Goal: Task Accomplishment & Management: Use online tool/utility

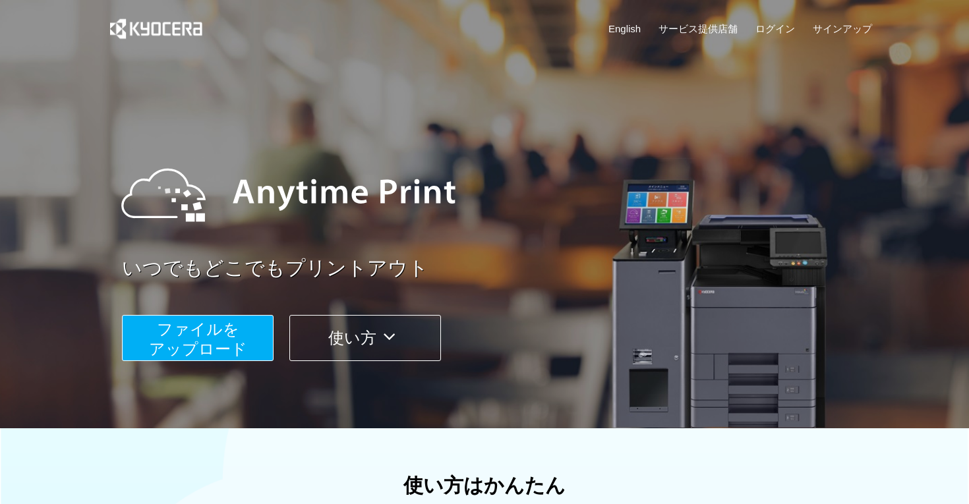
scroll to position [-1, 0]
click at [187, 333] on span "ファイルを ​​アップロード" at bounding box center [198, 339] width 98 height 38
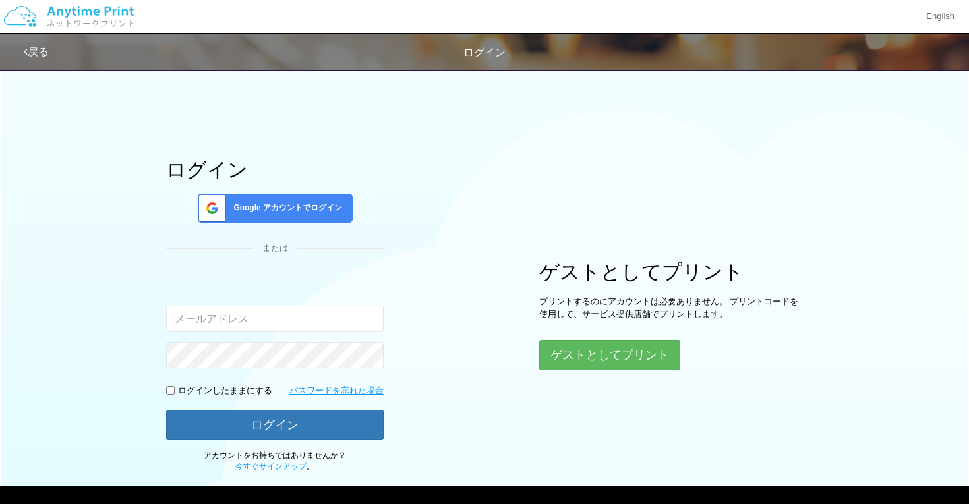
click at [277, 318] on input "email" at bounding box center [274, 319] width 217 height 26
click at [585, 364] on button "ゲストとしてプリント" at bounding box center [609, 355] width 141 height 30
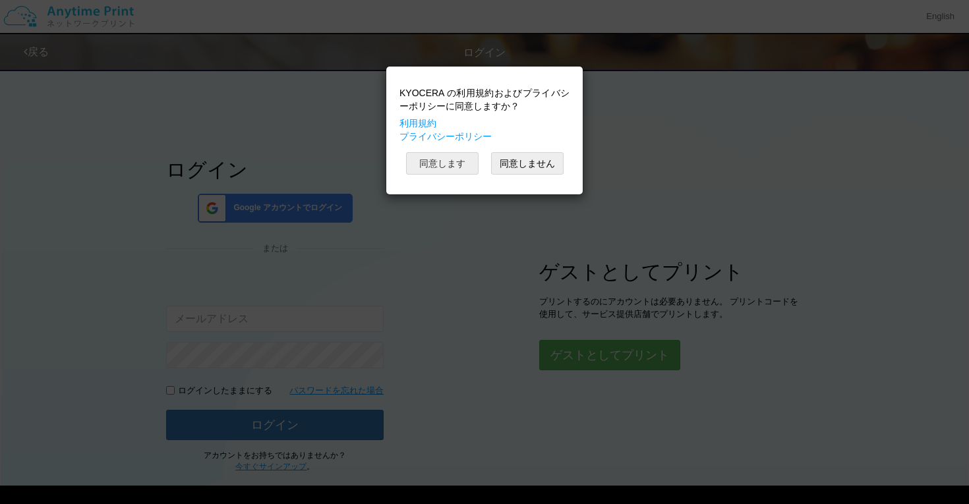
click at [446, 163] on button "同意します" at bounding box center [442, 163] width 72 height 22
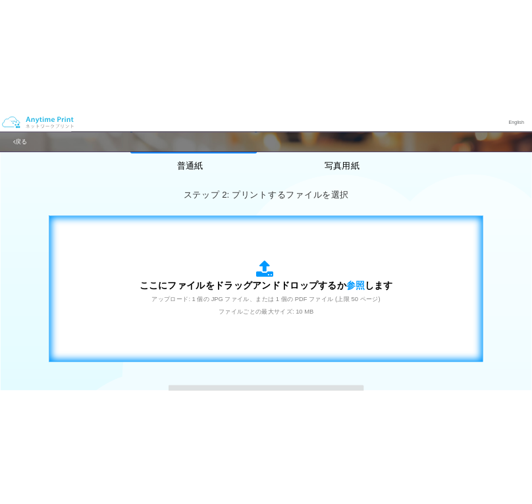
scroll to position [333, 0]
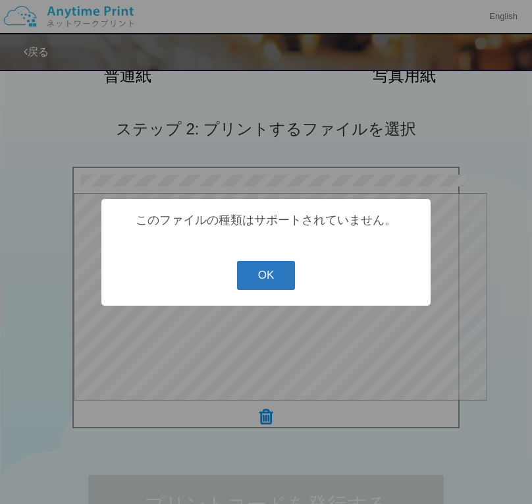
click at [250, 272] on button "OK" at bounding box center [266, 275] width 59 height 29
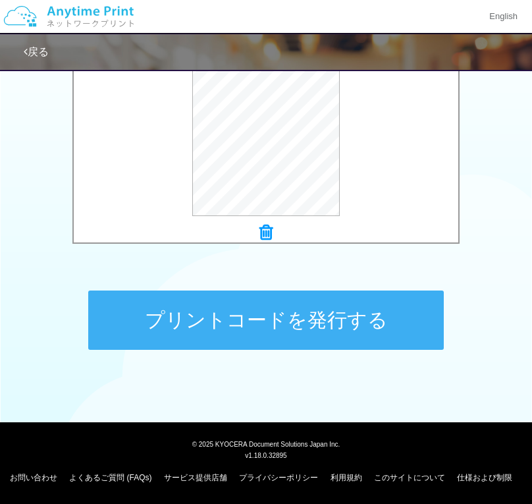
scroll to position [517, 0]
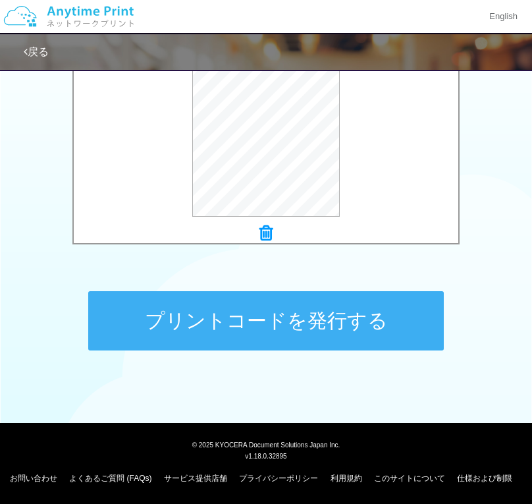
click at [266, 233] on icon at bounding box center [266, 233] width 13 height 17
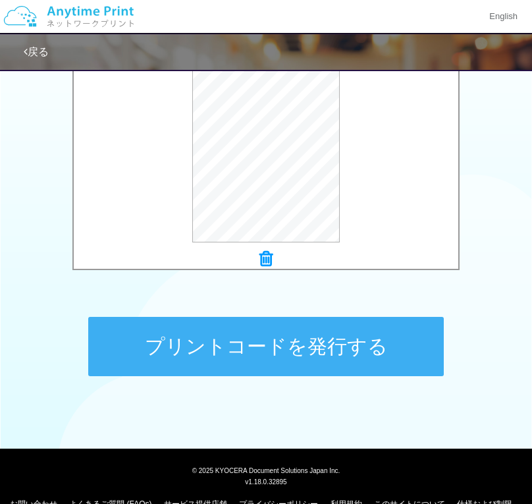
scroll to position [494, 0]
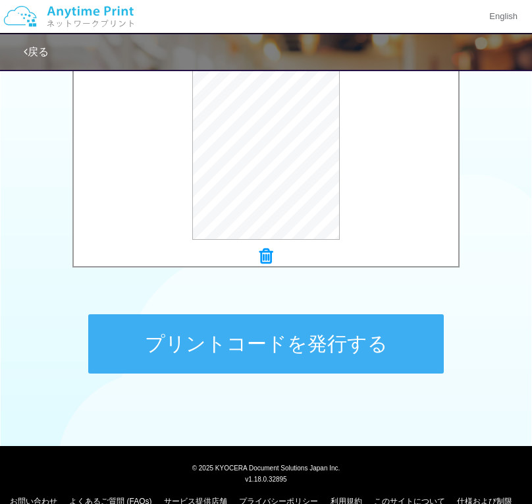
click at [306, 327] on button "プリントコードを発行する" at bounding box center [266, 343] width 356 height 59
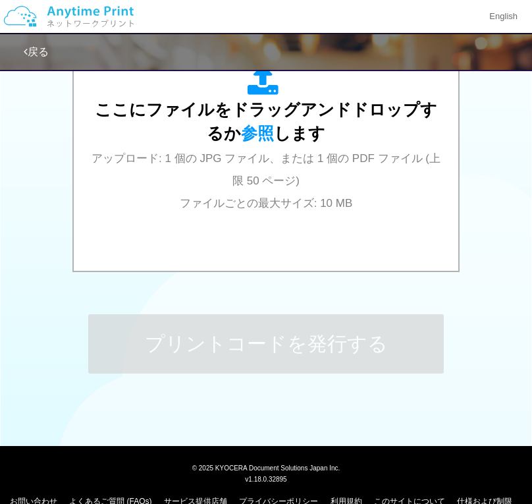
scroll to position [0, 0]
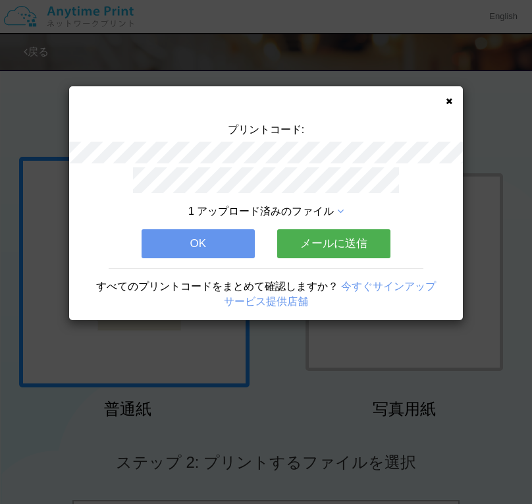
click at [227, 242] on button "OK" at bounding box center [198, 243] width 113 height 29
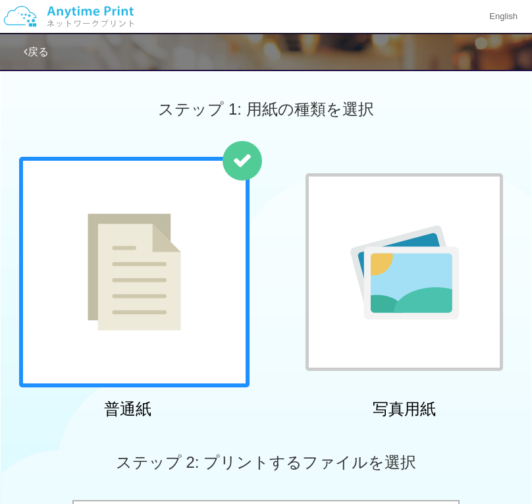
click at [41, 44] on div "戻る" at bounding box center [290, 52] width 532 height 36
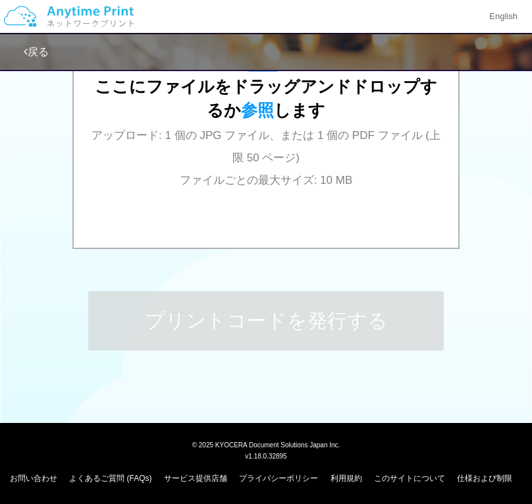
click at [44, 55] on link "戻る" at bounding box center [36, 51] width 25 height 11
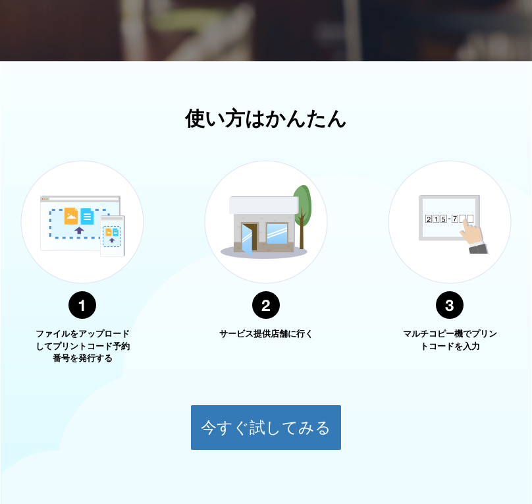
scroll to position [258, 0]
